Goal: Task Accomplishment & Management: Use online tool/utility

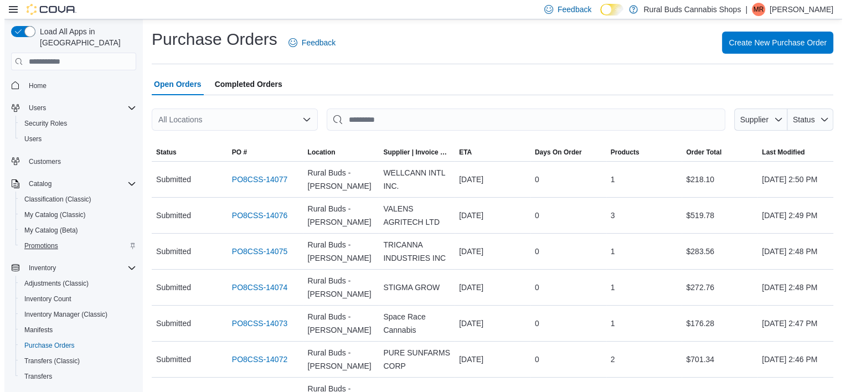
scroll to position [111, 0]
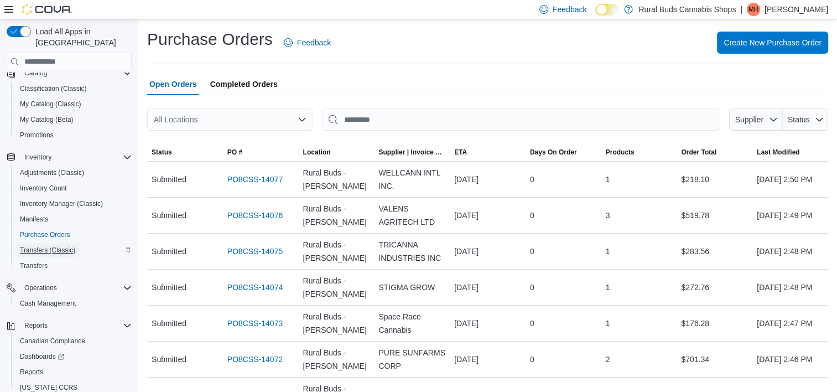
click at [40, 246] on span "Transfers (Classic)" at bounding box center [47, 250] width 55 height 9
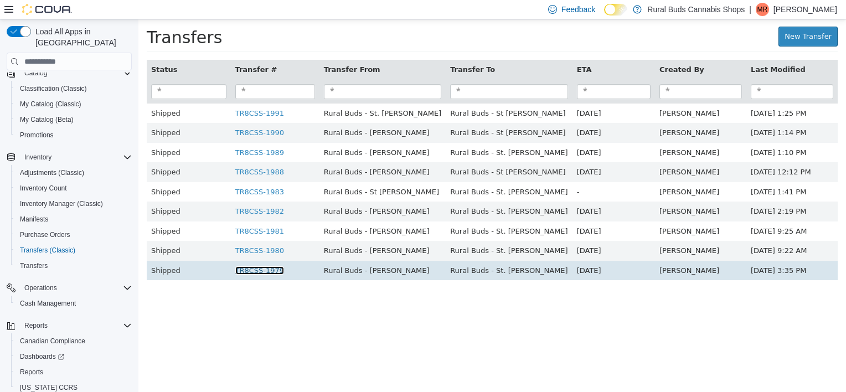
click at [262, 270] on link "TR8CSS-1979" at bounding box center [259, 270] width 49 height 8
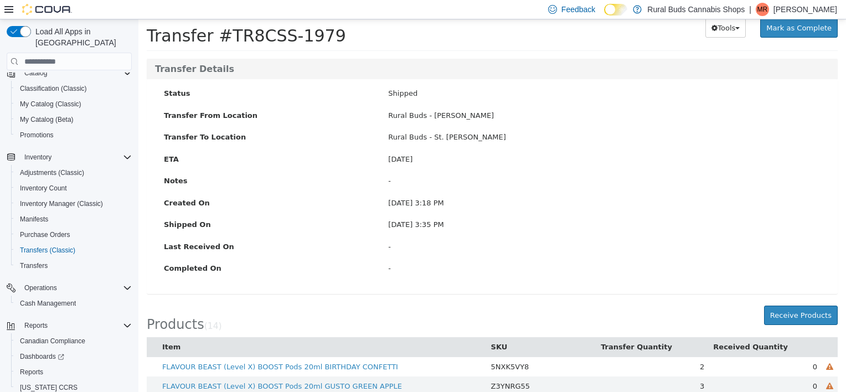
scroll to position [55, 0]
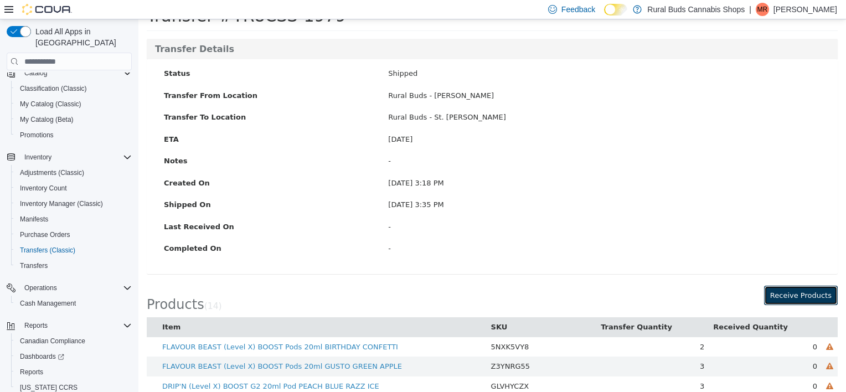
click at [819, 286] on button "Receive Products" at bounding box center [801, 296] width 74 height 20
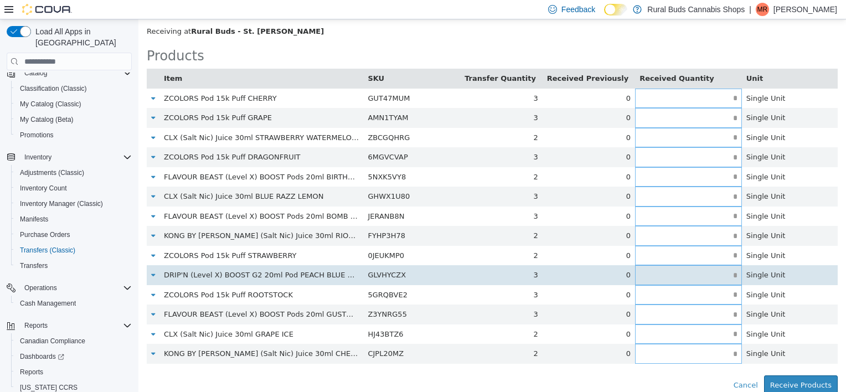
scroll to position [66, 0]
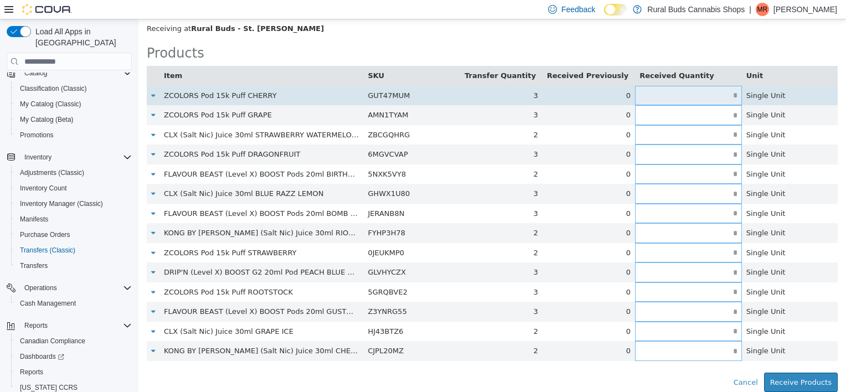
click at [709, 96] on input "text" at bounding box center [688, 95] width 107 height 8
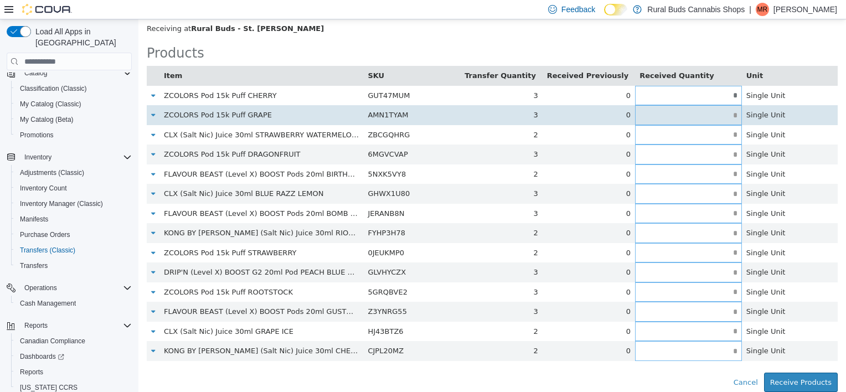
type input "*"
click at [713, 108] on td at bounding box center [688, 115] width 107 height 20
click at [716, 114] on input "text" at bounding box center [688, 115] width 107 height 8
click at [716, 116] on input "text" at bounding box center [688, 115] width 107 height 8
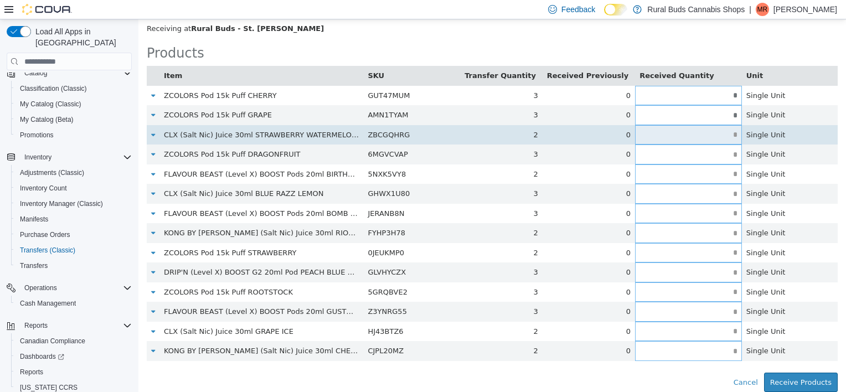
type input "*"
click at [712, 132] on input "text" at bounding box center [688, 135] width 107 height 8
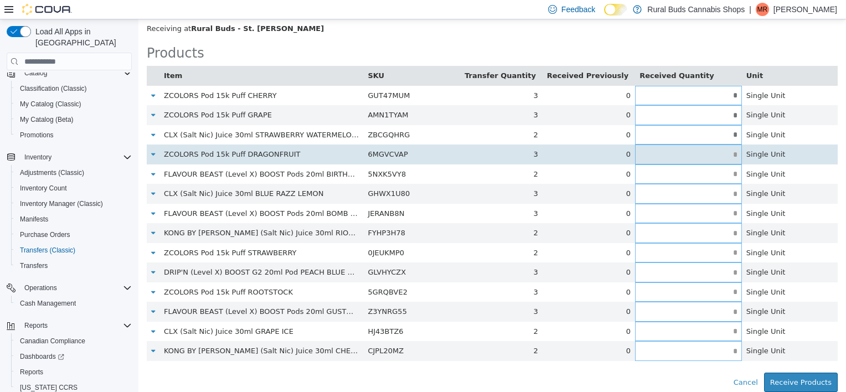
type input "*"
click at [705, 156] on input "text" at bounding box center [688, 155] width 107 height 8
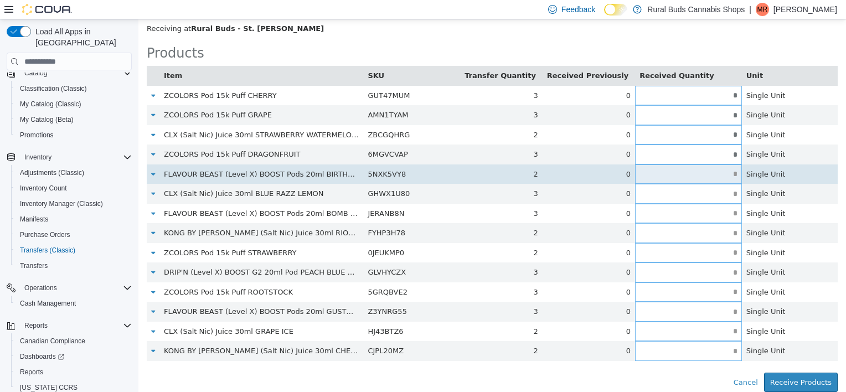
type input "*"
click at [719, 174] on input "text" at bounding box center [688, 174] width 107 height 8
type input "*"
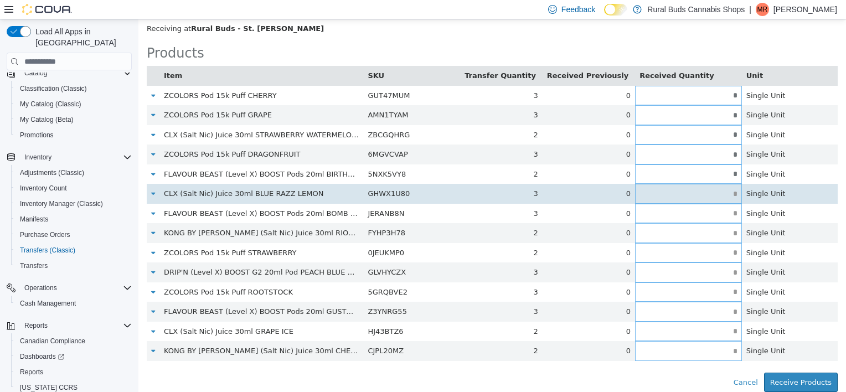
click at [703, 194] on input "text" at bounding box center [688, 194] width 107 height 8
type input "*"
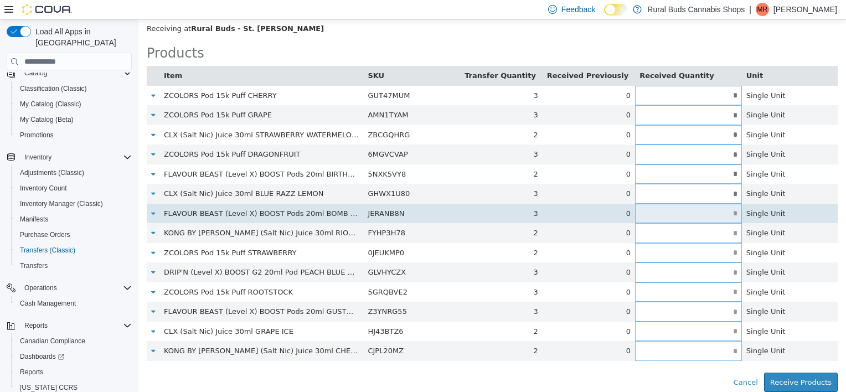
click at [716, 216] on input "text" at bounding box center [688, 213] width 107 height 8
type input "*"
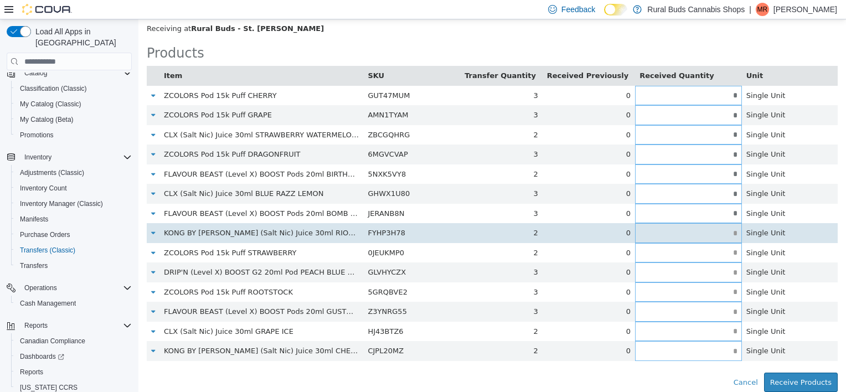
click at [710, 231] on input "text" at bounding box center [688, 233] width 107 height 8
type input "*"
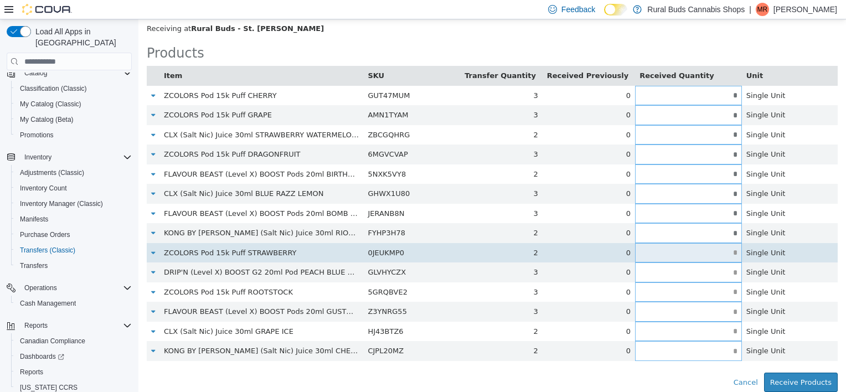
click at [704, 253] on input "text" at bounding box center [688, 252] width 107 height 8
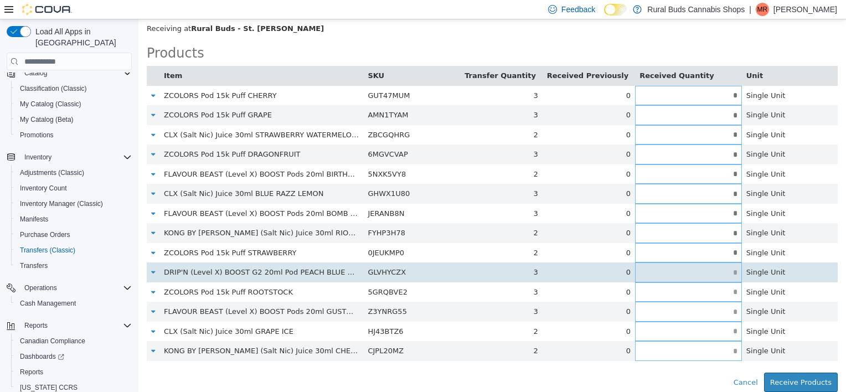
type input "*"
click at [717, 276] on input "text" at bounding box center [688, 272] width 107 height 8
click at [692, 275] on input "text" at bounding box center [688, 272] width 107 height 8
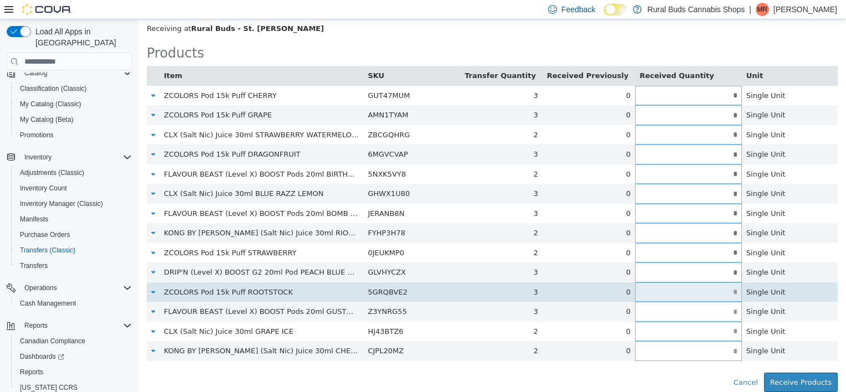
type input "*"
click at [710, 290] on input "text" at bounding box center [688, 292] width 107 height 8
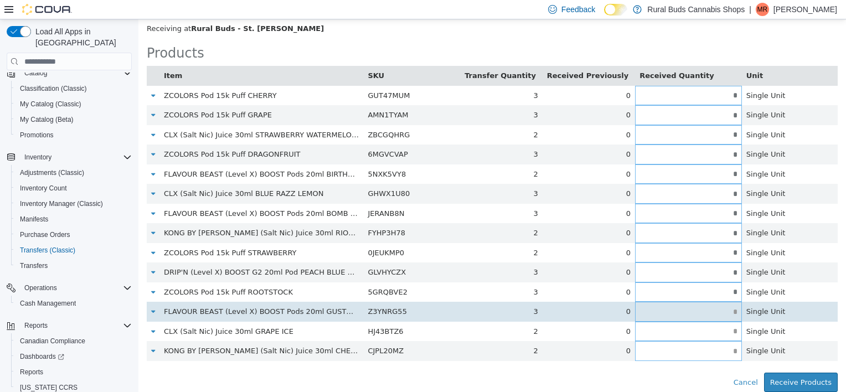
type input "*"
click at [714, 311] on input "text" at bounding box center [688, 312] width 107 height 8
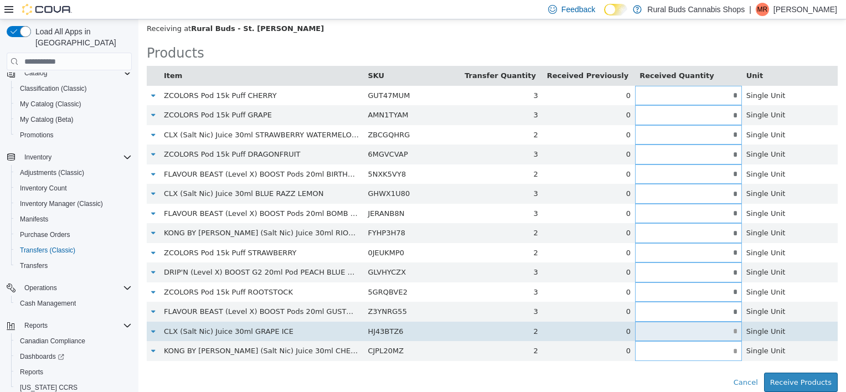
type input "*"
click at [716, 329] on input "text" at bounding box center [688, 331] width 107 height 8
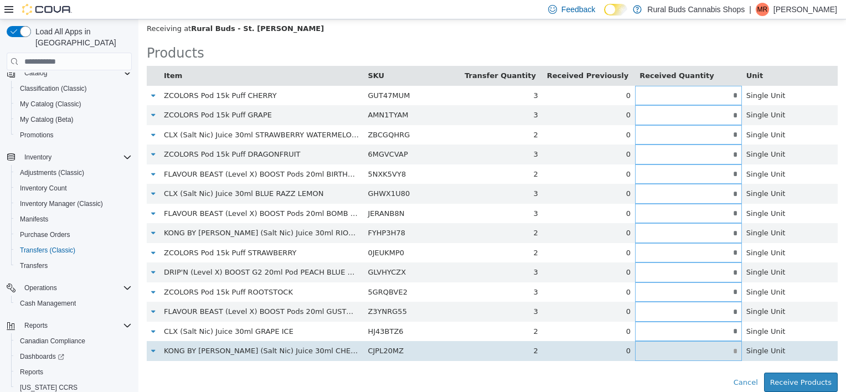
type input "*"
click at [711, 354] on input "text" at bounding box center [688, 351] width 107 height 8
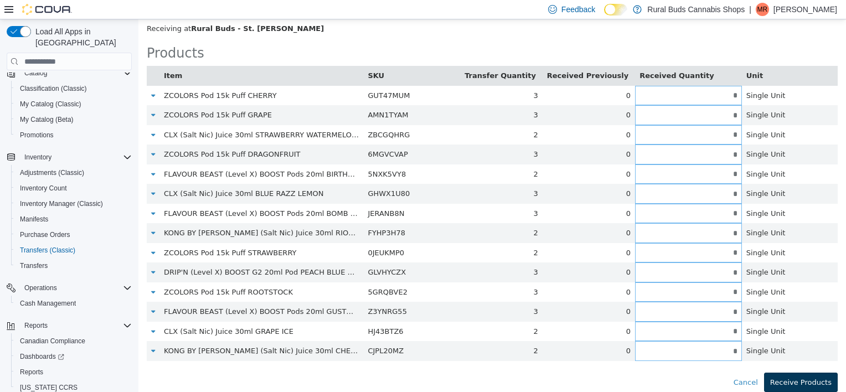
type input "*"
click at [800, 381] on button "Receive Products" at bounding box center [801, 382] width 74 height 20
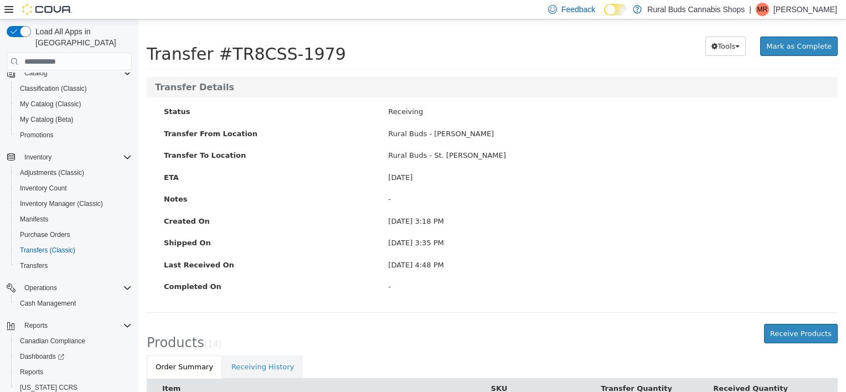
scroll to position [0, 0]
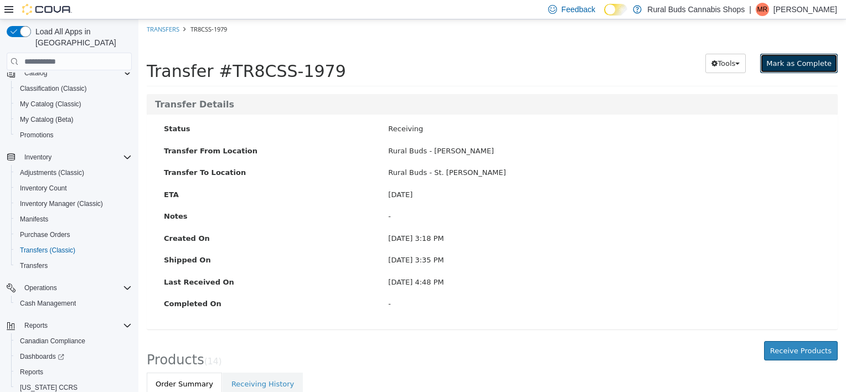
click at [809, 65] on span "Mark as Complete" at bounding box center [798, 63] width 65 height 8
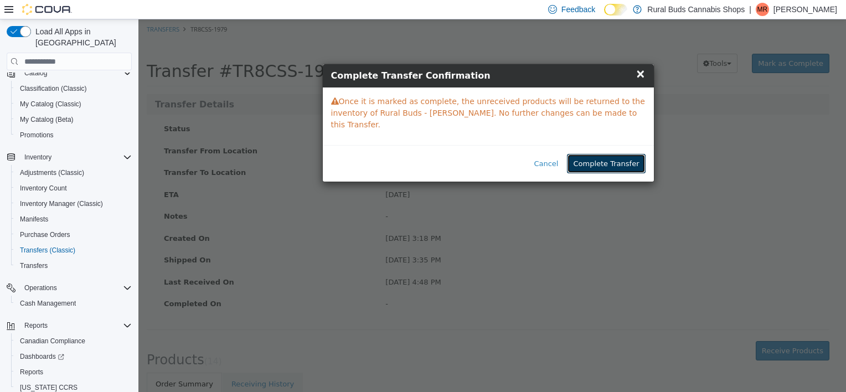
click at [611, 154] on button "Complete Transfer" at bounding box center [606, 164] width 78 height 20
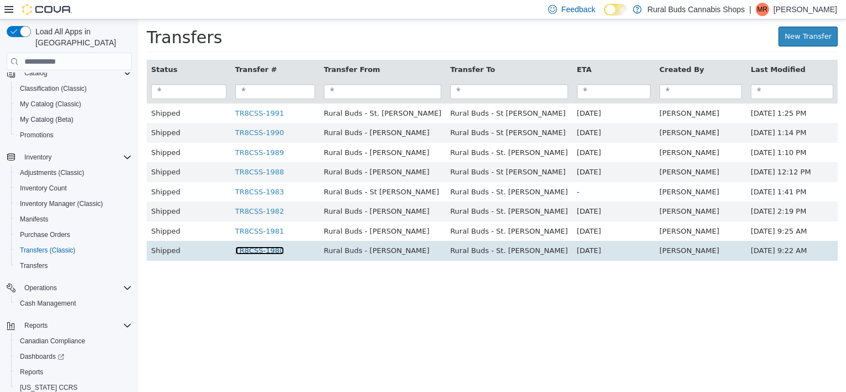
click at [270, 252] on link "TR8CSS-1980" at bounding box center [259, 250] width 49 height 8
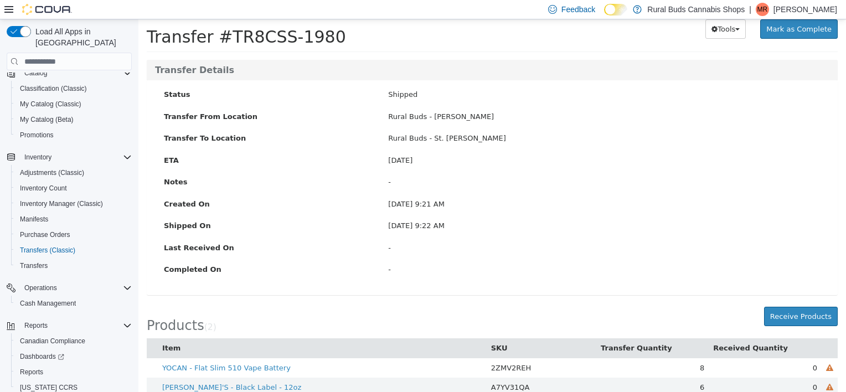
scroll to position [51, 0]
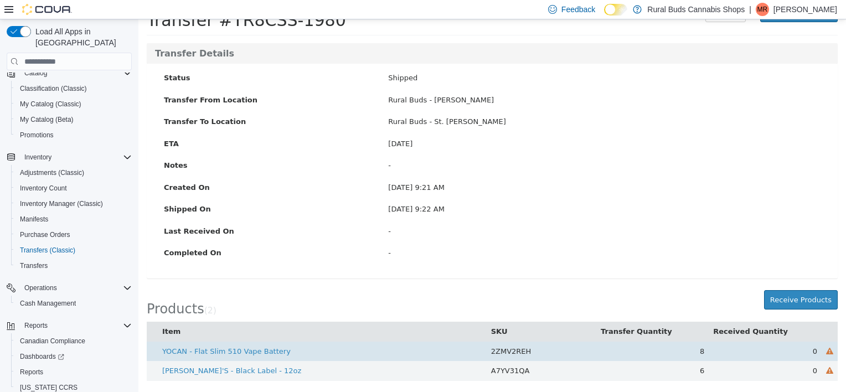
click at [803, 351] on td "0" at bounding box center [764, 351] width 113 height 20
click at [812, 353] on span "0" at bounding box center [814, 351] width 4 height 8
click at [812, 352] on span "0" at bounding box center [814, 351] width 4 height 8
click at [812, 353] on span "0" at bounding box center [814, 351] width 4 height 8
click at [809, 349] on td "0" at bounding box center [764, 351] width 113 height 20
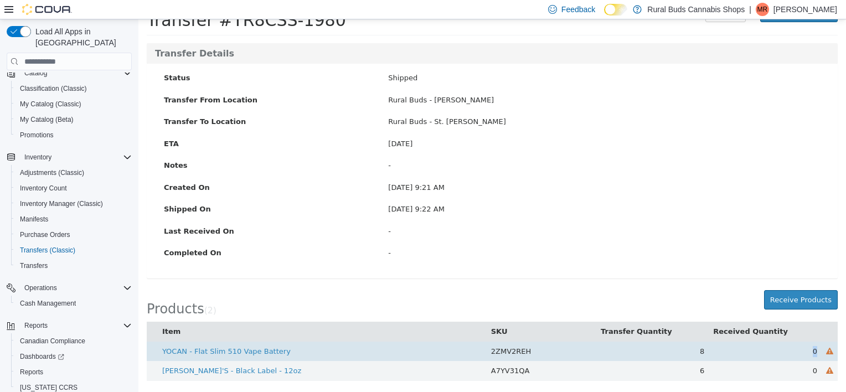
click at [809, 349] on td "0" at bounding box center [764, 351] width 113 height 20
drag, startPoint x: 809, startPoint y: 349, endPoint x: 819, endPoint y: 353, distance: 11.4
click at [826, 353] on icon at bounding box center [829, 351] width 7 height 7
click at [811, 351] on td "0" at bounding box center [764, 351] width 113 height 20
click at [810, 350] on td "0" at bounding box center [764, 351] width 113 height 20
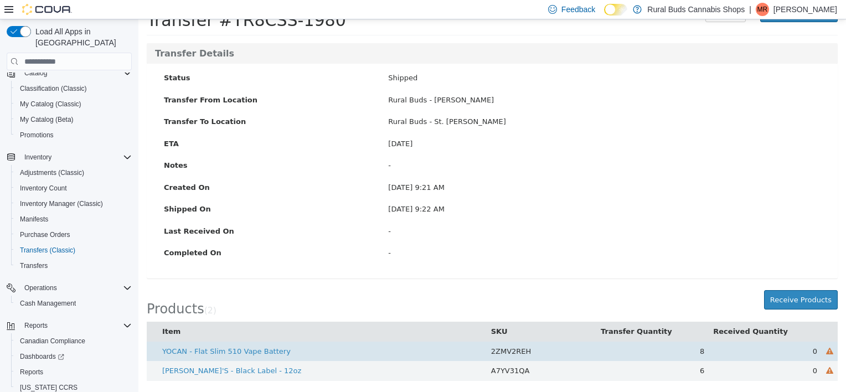
click at [809, 350] on td "0" at bounding box center [764, 351] width 113 height 20
click at [812, 351] on span "0" at bounding box center [814, 351] width 4 height 8
click at [826, 351] on icon at bounding box center [829, 351] width 7 height 7
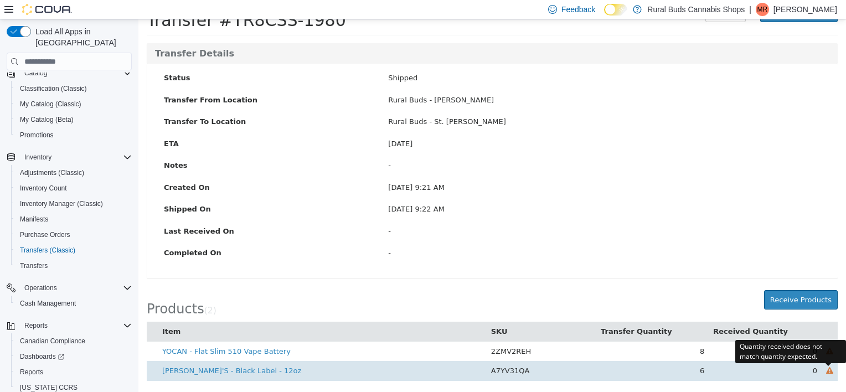
click at [826, 370] on icon at bounding box center [829, 370] width 7 height 7
click at [809, 372] on td "0" at bounding box center [764, 371] width 113 height 20
click at [812, 372] on span "0" at bounding box center [814, 370] width 4 height 8
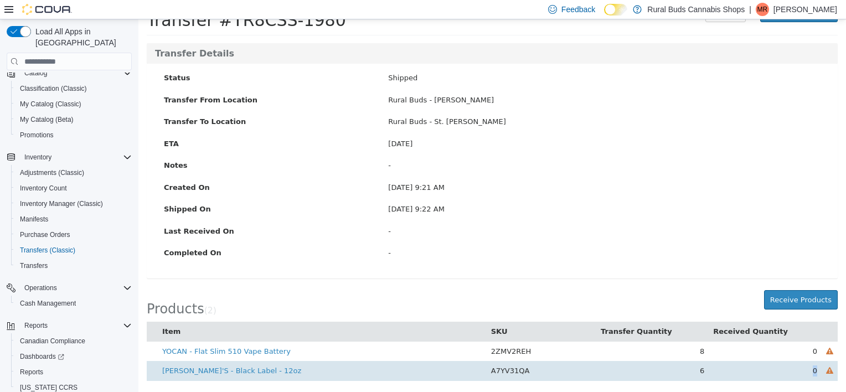
click at [812, 372] on span "0" at bounding box center [814, 370] width 4 height 8
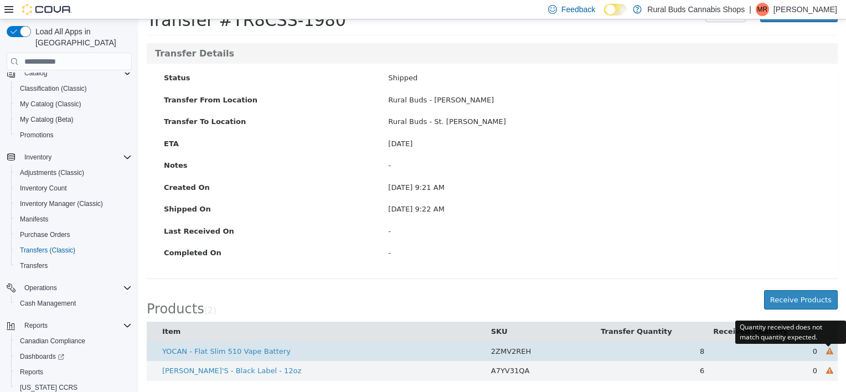
click at [826, 352] on icon at bounding box center [829, 351] width 7 height 7
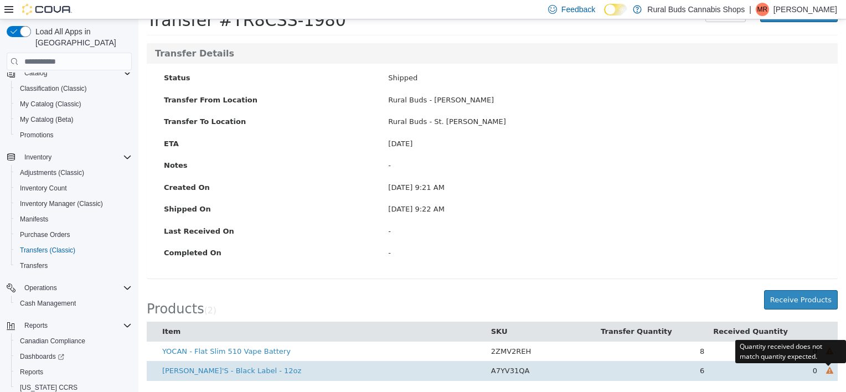
click at [826, 369] on icon at bounding box center [829, 370] width 7 height 7
click at [821, 366] on td at bounding box center [829, 371] width 16 height 20
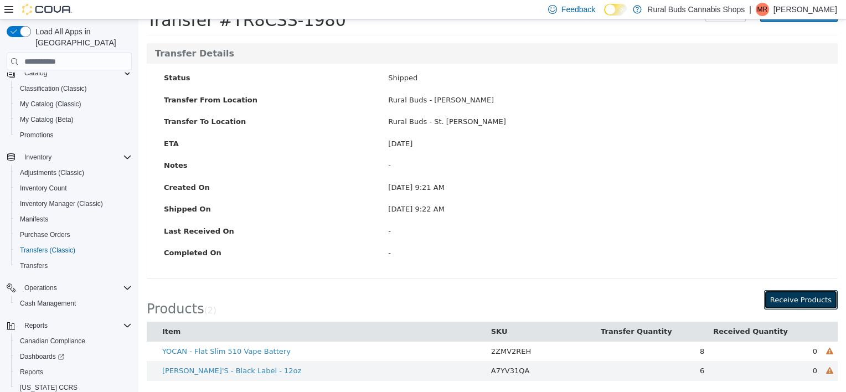
click at [807, 297] on button "Receive Products" at bounding box center [801, 300] width 74 height 20
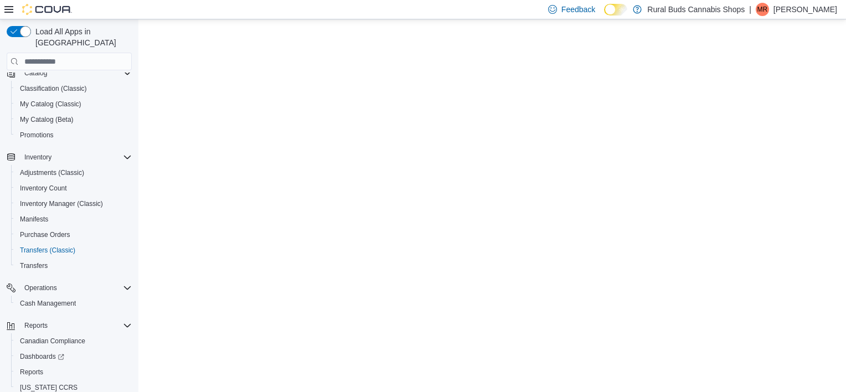
scroll to position [0, 0]
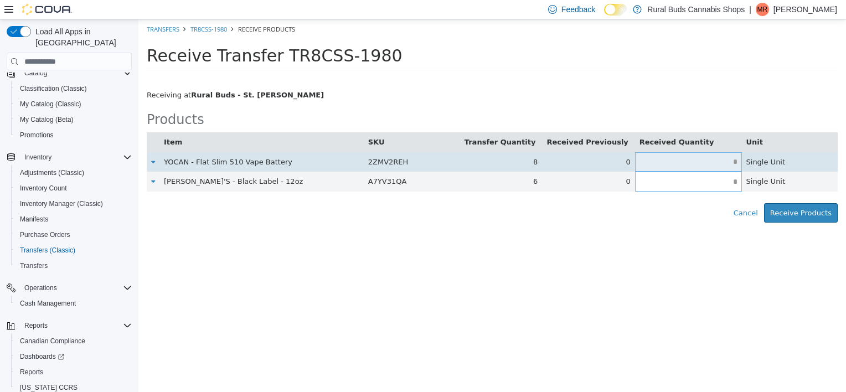
click at [718, 165] on input "text" at bounding box center [688, 162] width 107 height 8
click at [719, 162] on input "text" at bounding box center [688, 162] width 107 height 8
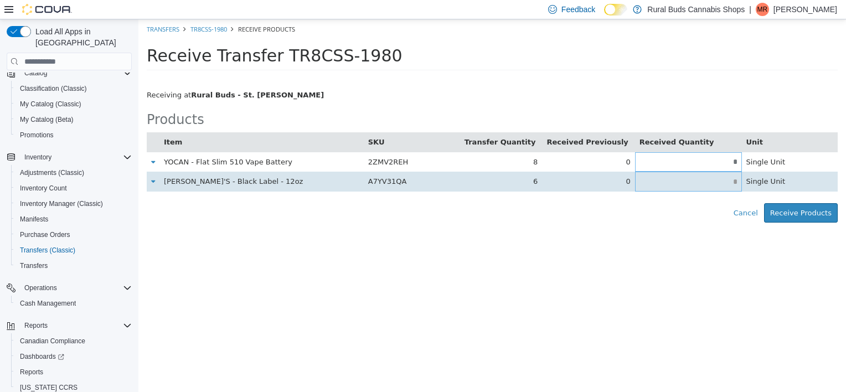
type input "*"
click at [728, 182] on input "text" at bounding box center [688, 182] width 107 height 8
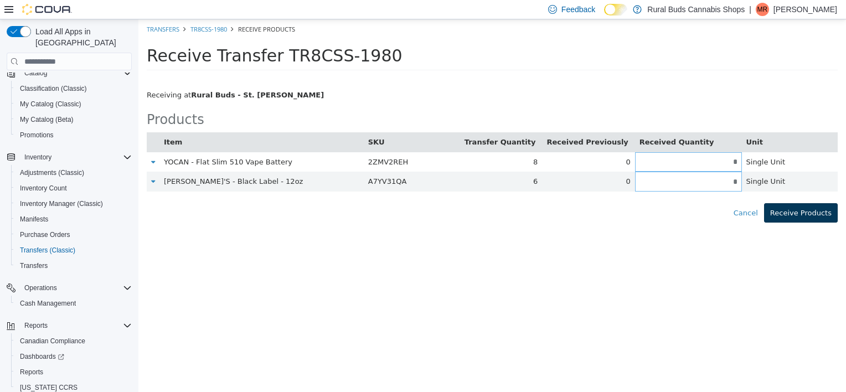
type input "*"
click at [804, 214] on button "Receive Products" at bounding box center [801, 213] width 74 height 20
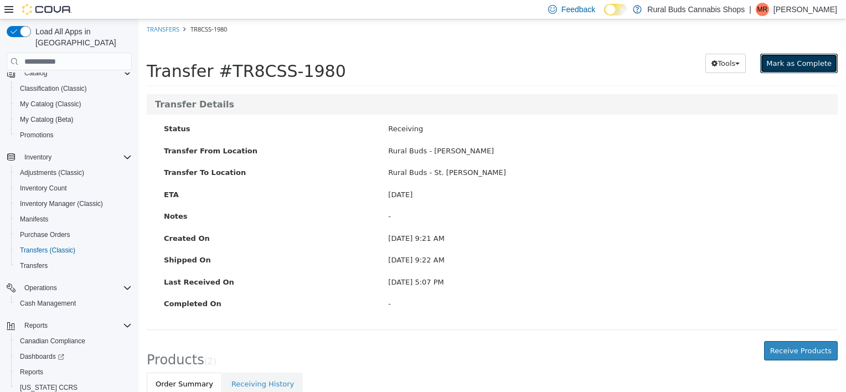
click at [805, 63] on span "Mark as Complete" at bounding box center [798, 63] width 65 height 8
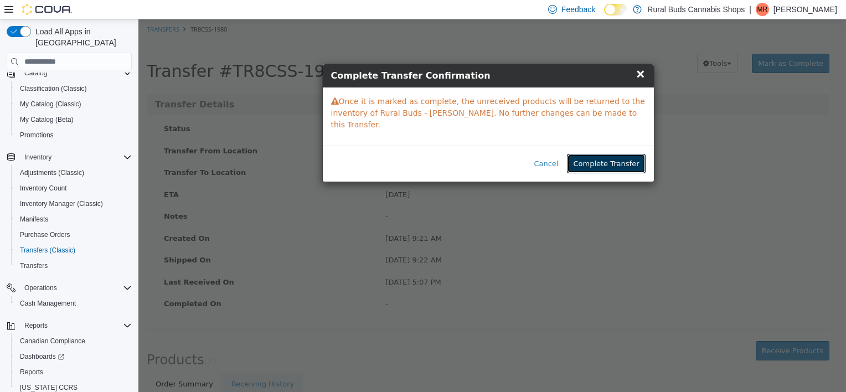
click at [608, 154] on button "Complete Transfer" at bounding box center [606, 164] width 78 height 20
